Goal: Task Accomplishment & Management: Manage account settings

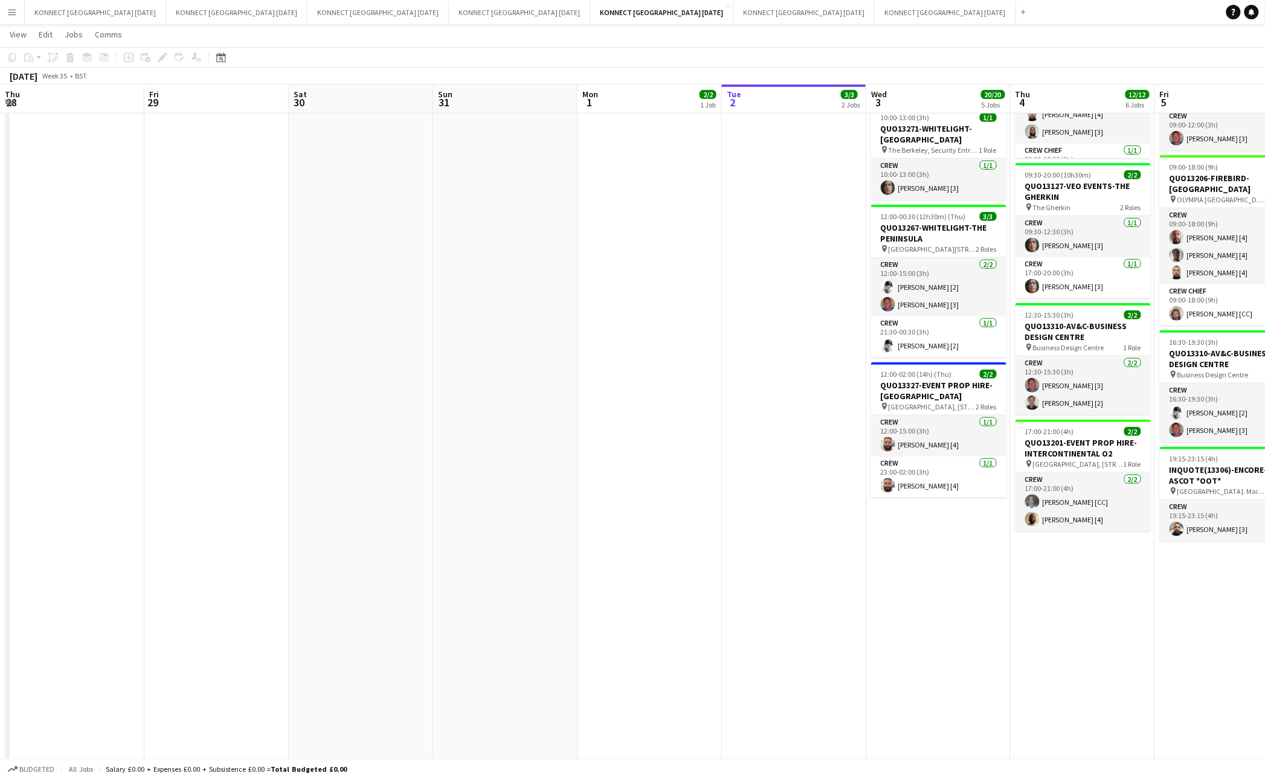
scroll to position [0, 455]
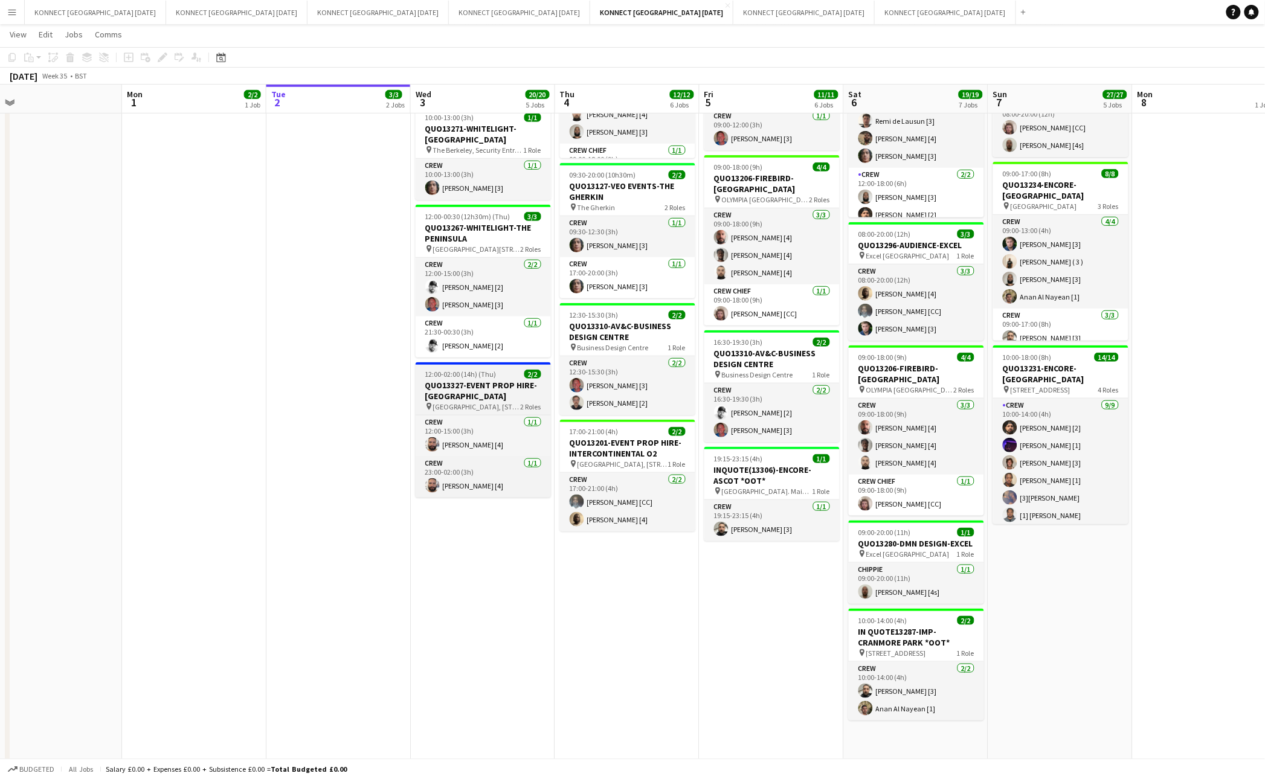
click at [491, 398] on h3 "QUO13327-EVENT PROP HIRE-[GEOGRAPHIC_DATA]" at bounding box center [483, 391] width 135 height 22
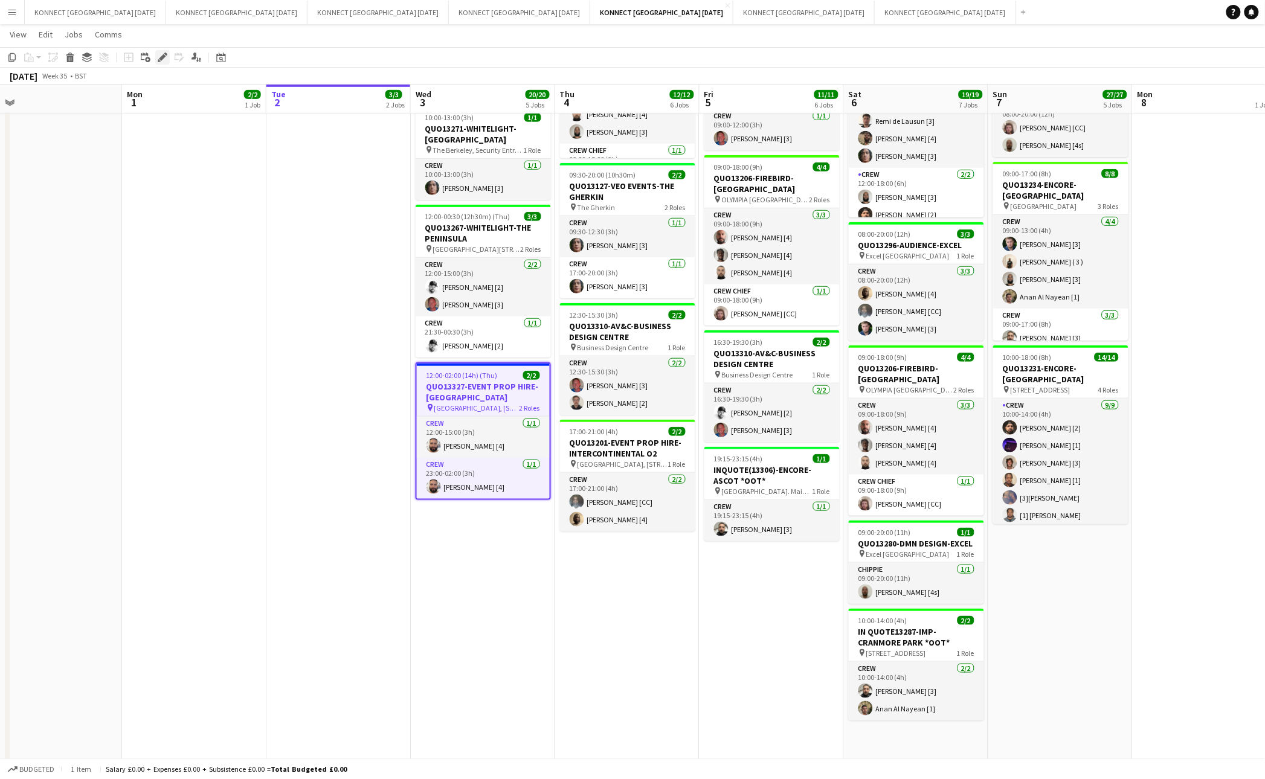
click at [158, 56] on icon "Edit" at bounding box center [163, 58] width 10 height 10
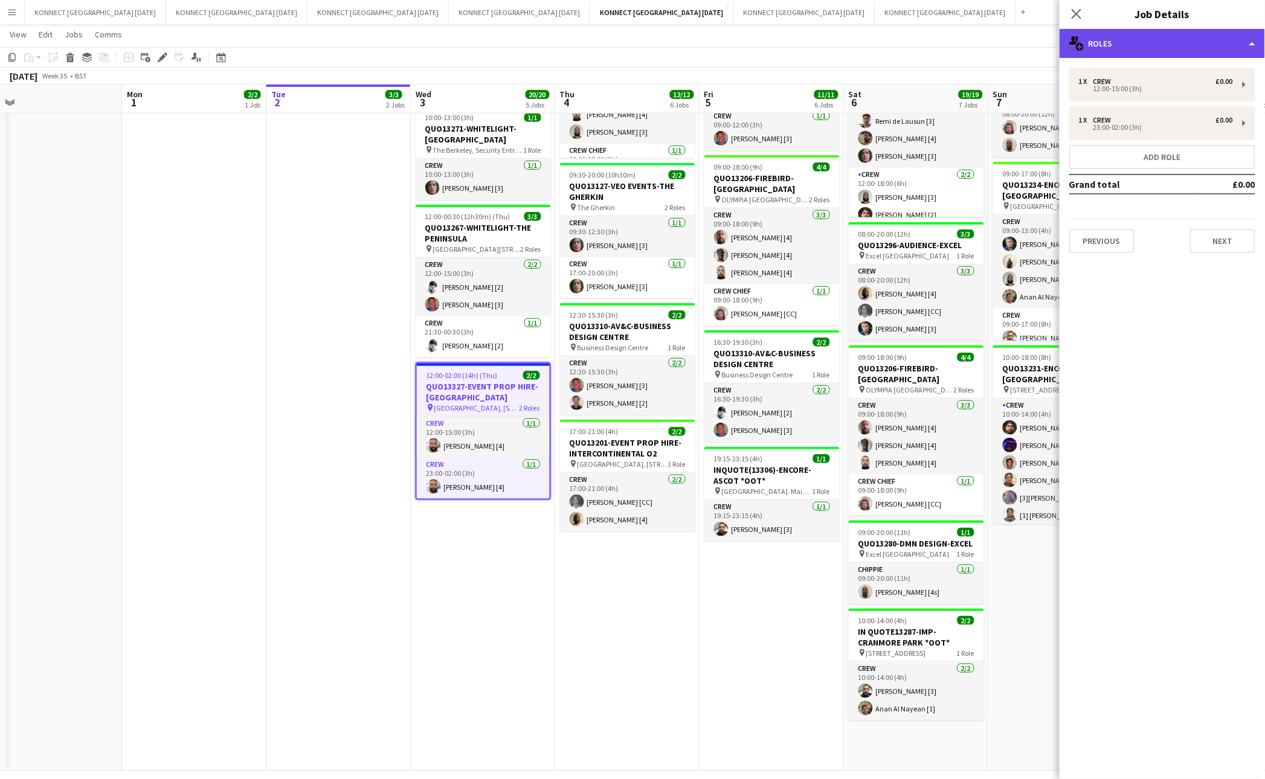
click at [1144, 54] on div "multiple-users-add Roles" at bounding box center [1162, 43] width 205 height 29
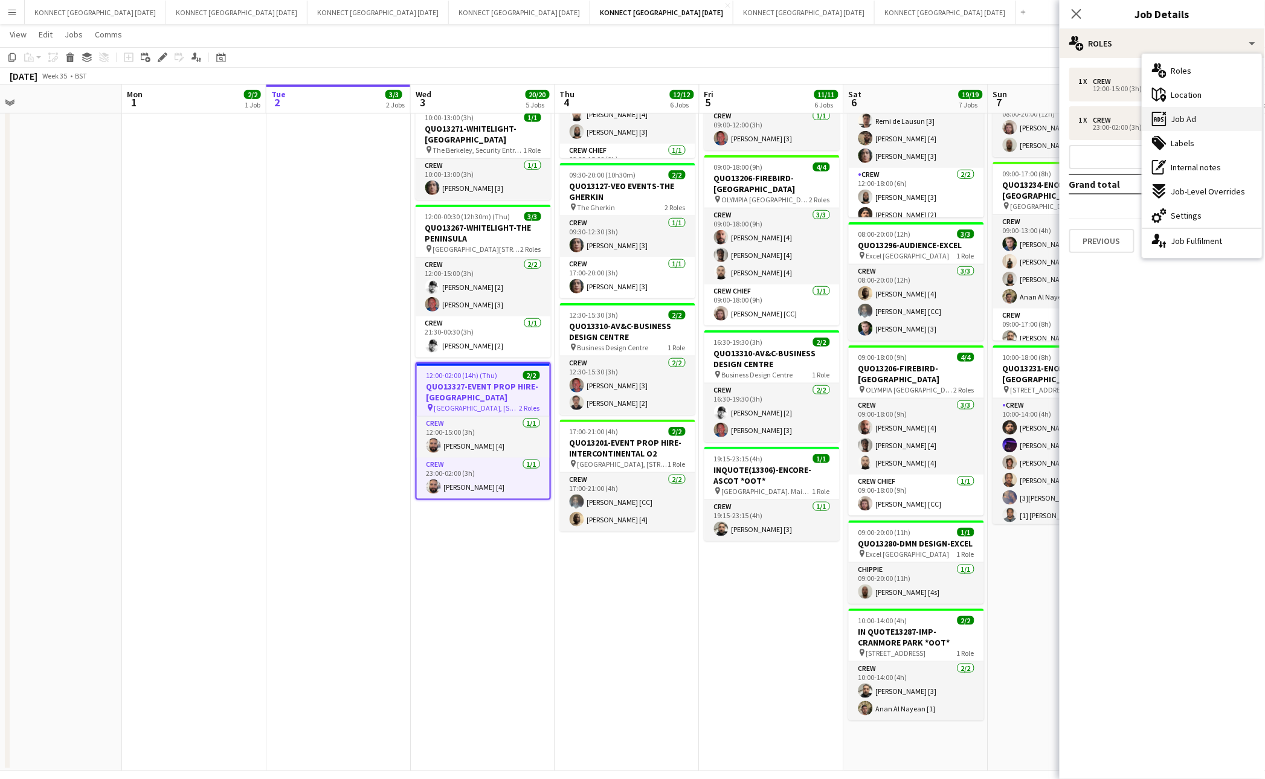
click at [1192, 121] on span "Job Ad" at bounding box center [1183, 119] width 25 height 11
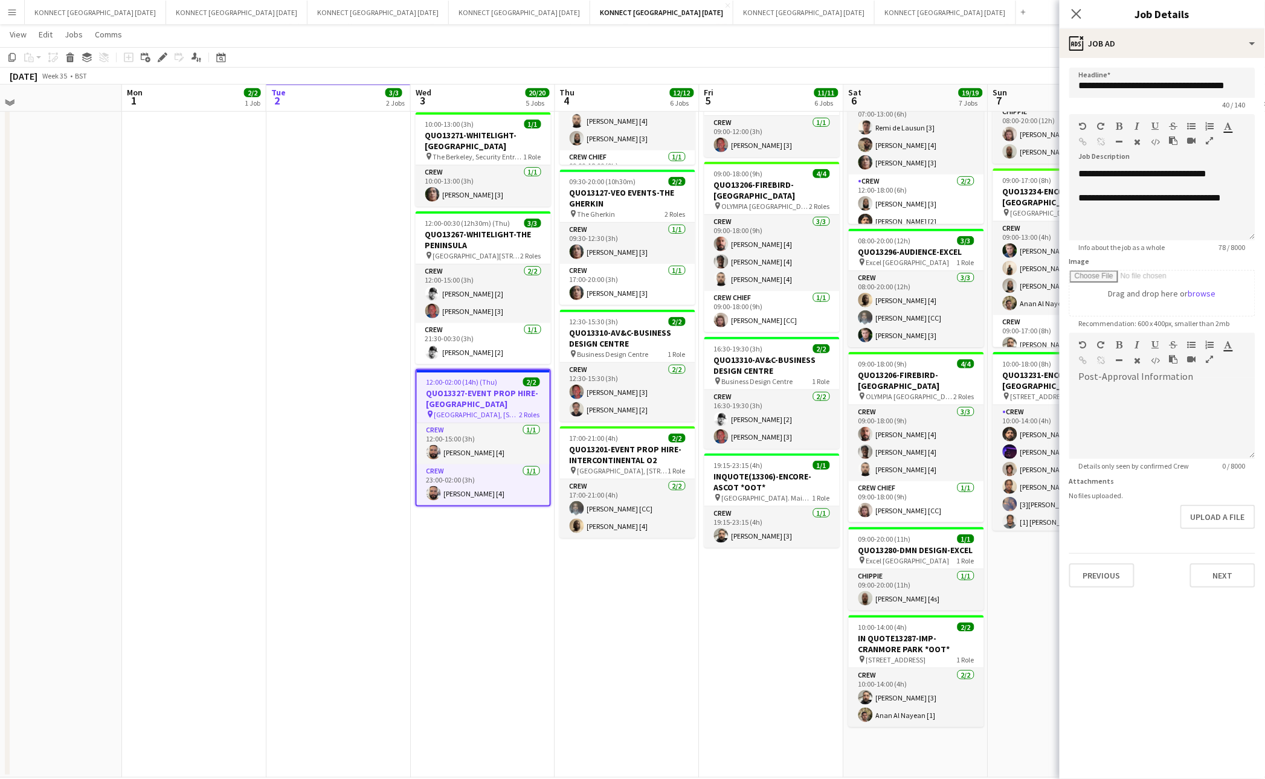
scroll to position [263, 0]
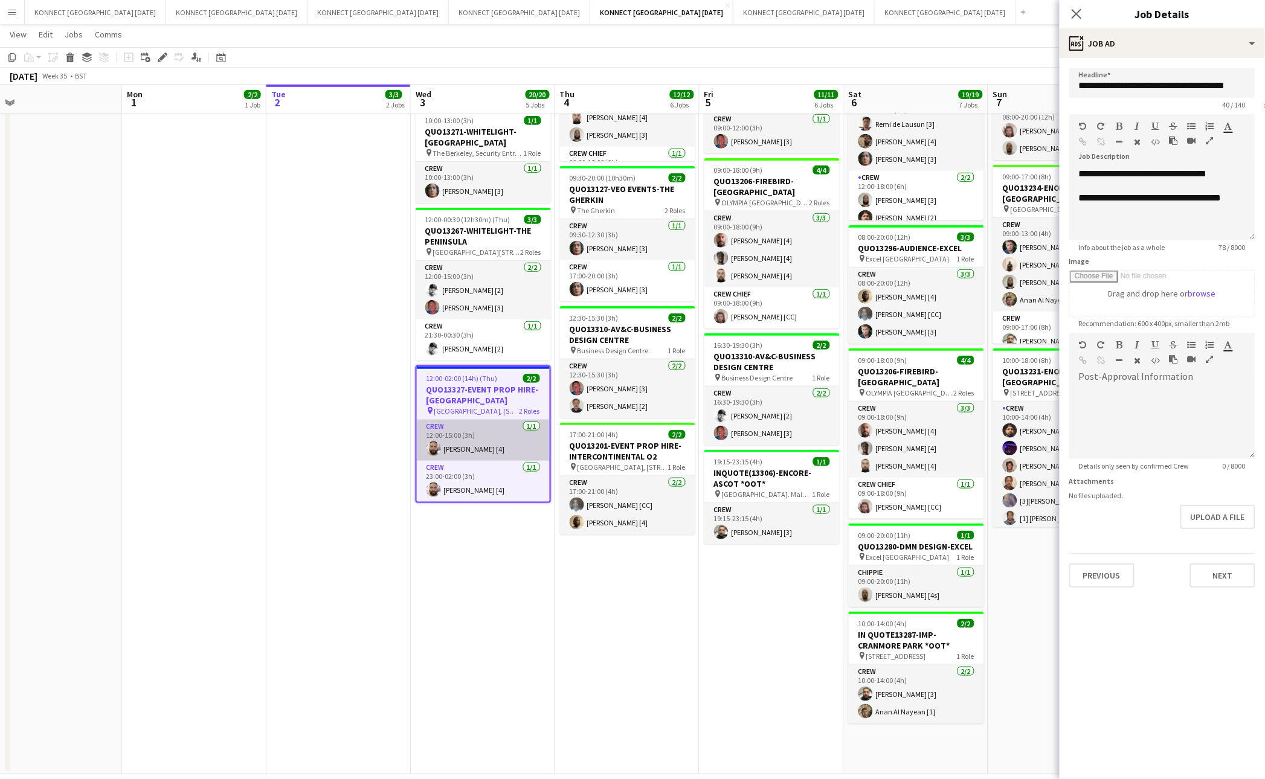
click at [460, 451] on app-card-role "Crew [DATE] 12:00-15:00 (3h) [PERSON_NAME] [4]" at bounding box center [483, 440] width 133 height 41
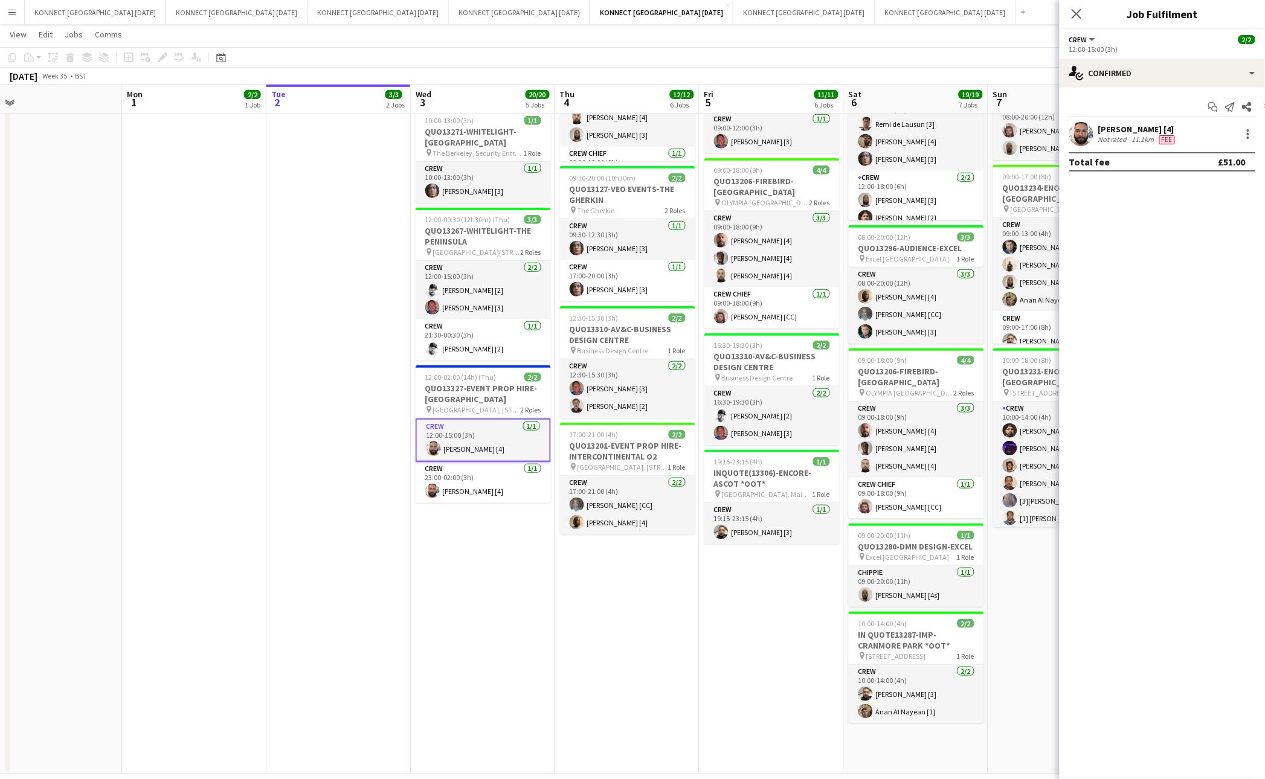
click at [1140, 130] on div "[PERSON_NAME] [4]" at bounding box center [1137, 129] width 79 height 11
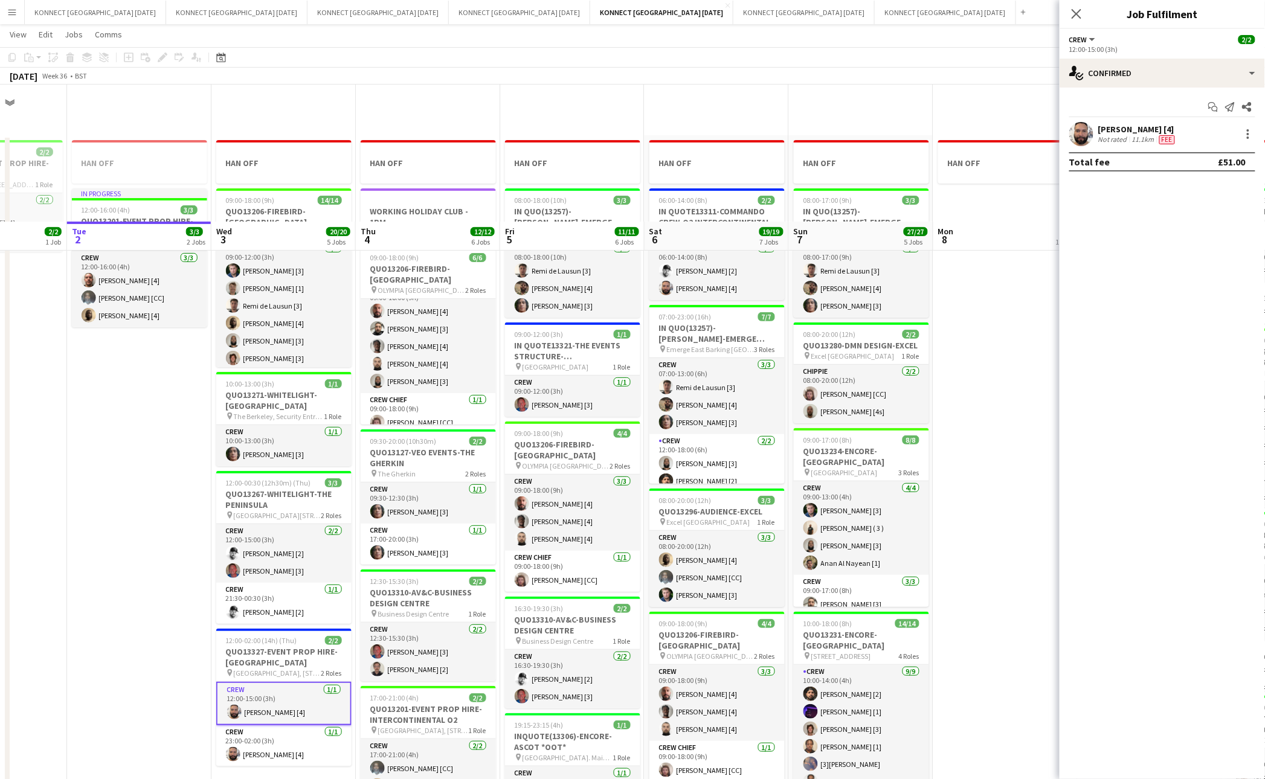
scroll to position [278, 0]
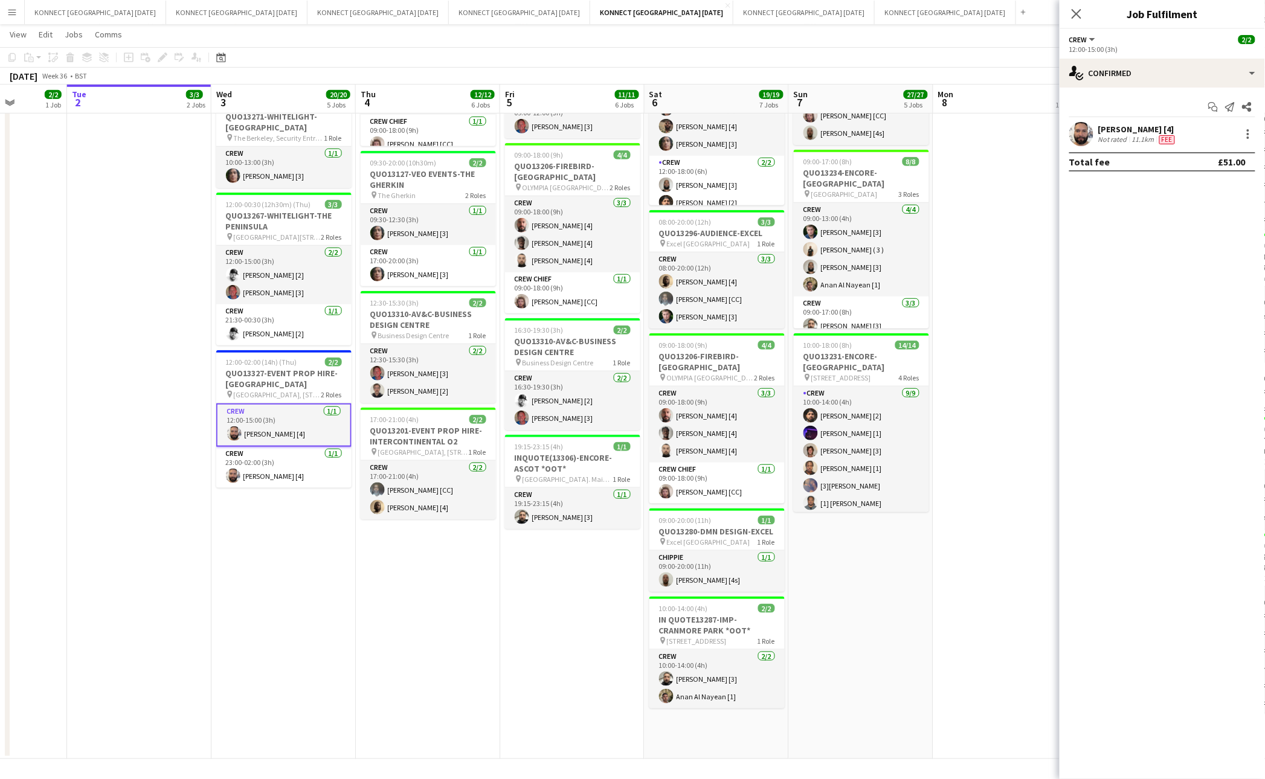
click at [965, 568] on app-date-cell "HAN OFF" at bounding box center [1005, 308] width 144 height 903
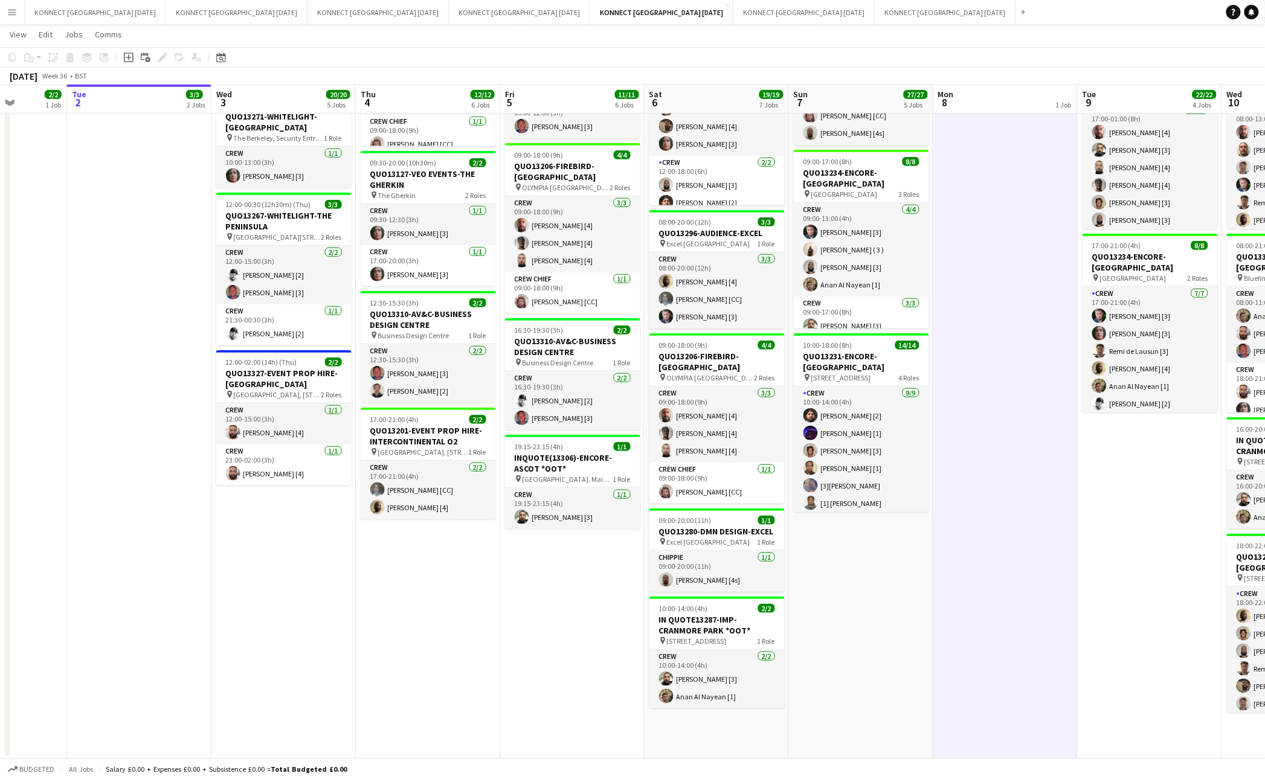
click at [965, 568] on app-date-cell "HAN OFF" at bounding box center [1005, 308] width 144 height 903
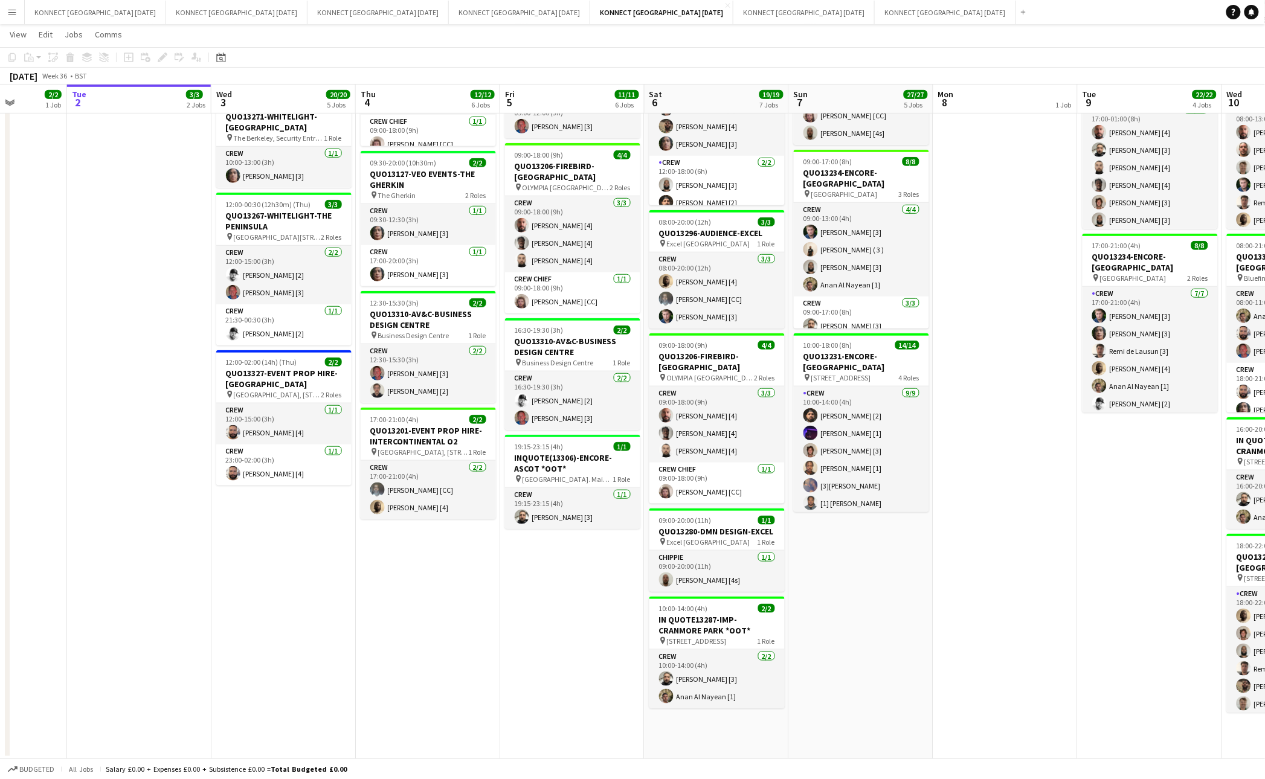
click at [986, 468] on app-date-cell "HAN OFF" at bounding box center [1005, 308] width 144 height 903
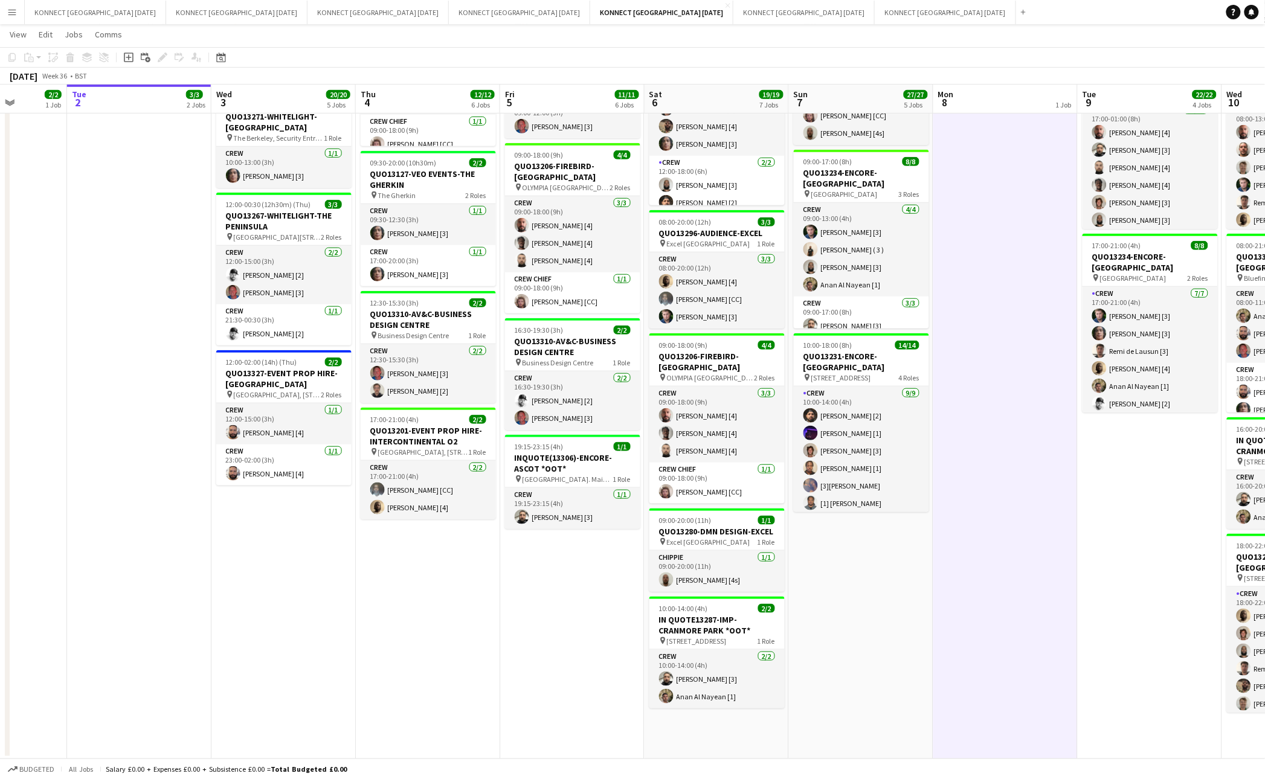
click at [986, 468] on app-date-cell "HAN OFF" at bounding box center [1005, 308] width 144 height 903
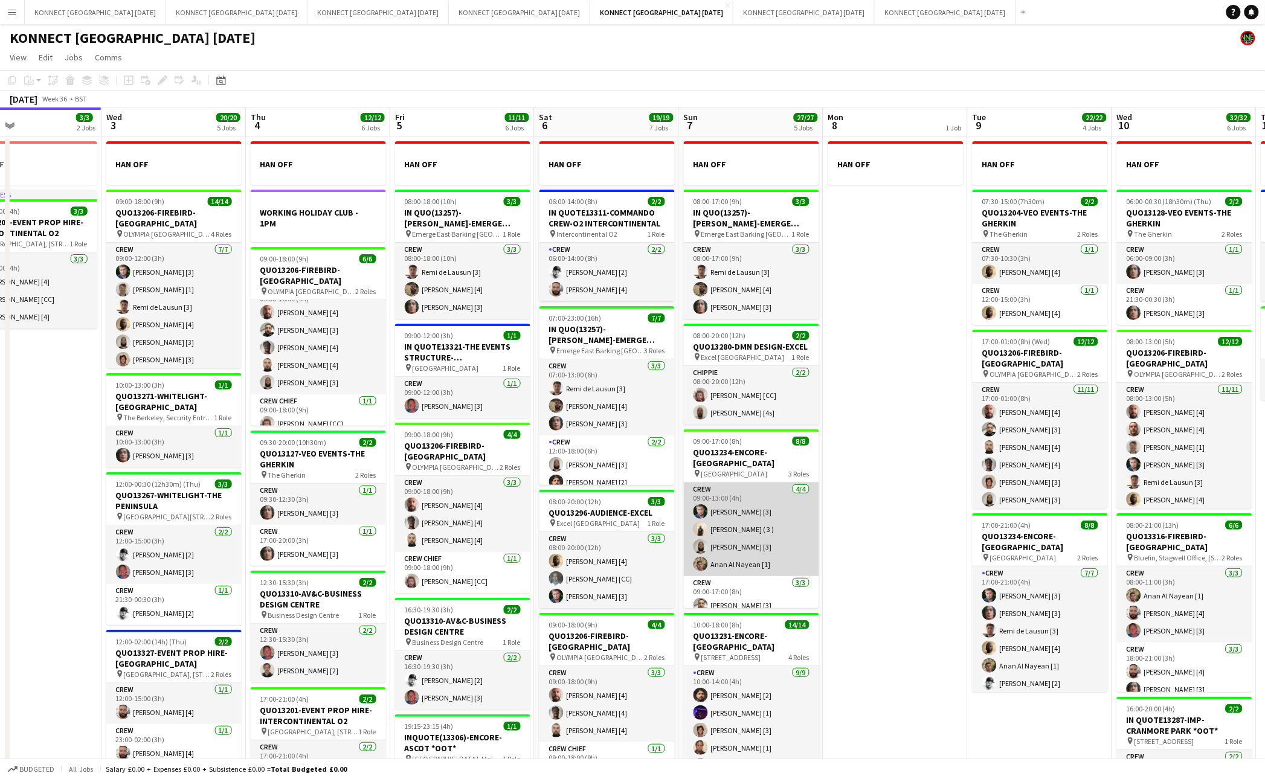
scroll to position [0, 407]
